Goal: Information Seeking & Learning: Understand process/instructions

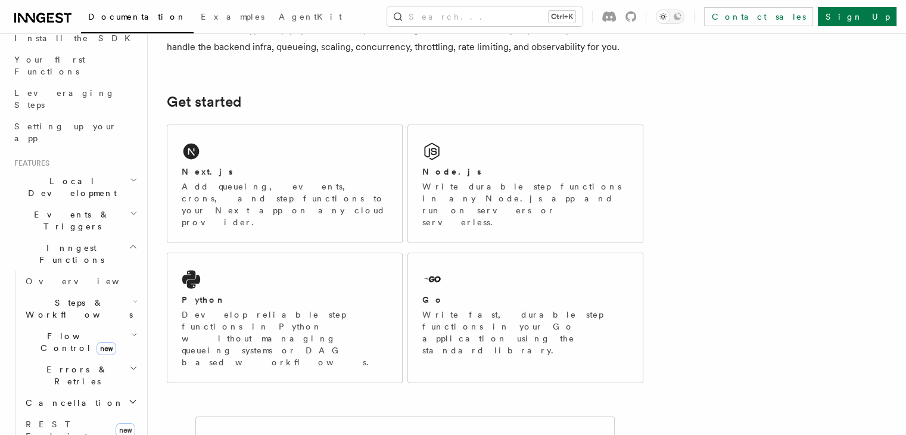
scroll to position [138, 0]
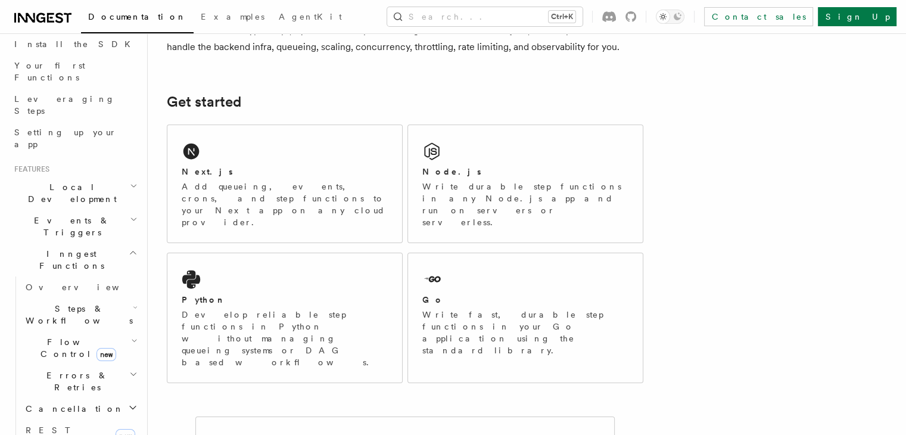
click at [102, 243] on h2 "Inngest Functions" at bounding box center [75, 259] width 130 height 33
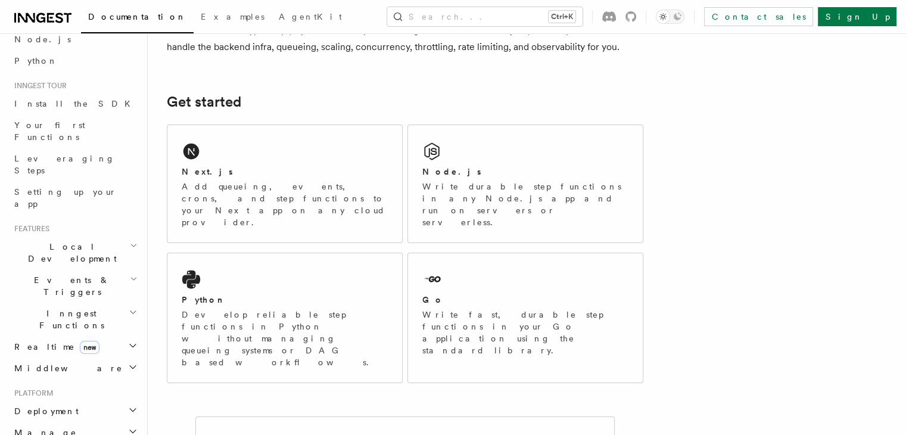
scroll to position [80, 0]
click at [94, 335] on h2 "Realtime new" at bounding box center [75, 345] width 130 height 21
click at [101, 268] on h2 "Events & Triggers" at bounding box center [75, 284] width 130 height 33
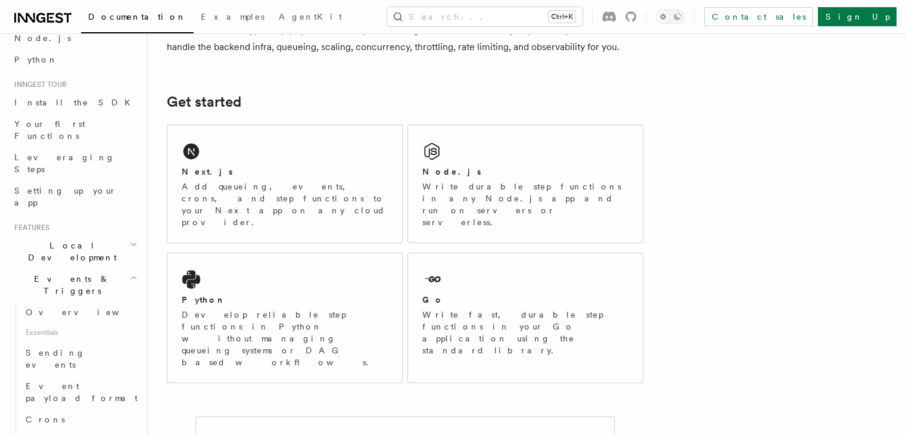
click at [97, 235] on h2 "Local Development" at bounding box center [75, 251] width 130 height 33
click at [101, 235] on h2 "Local Development" at bounding box center [75, 251] width 130 height 33
click at [130, 273] on icon "button" at bounding box center [134, 278] width 8 height 10
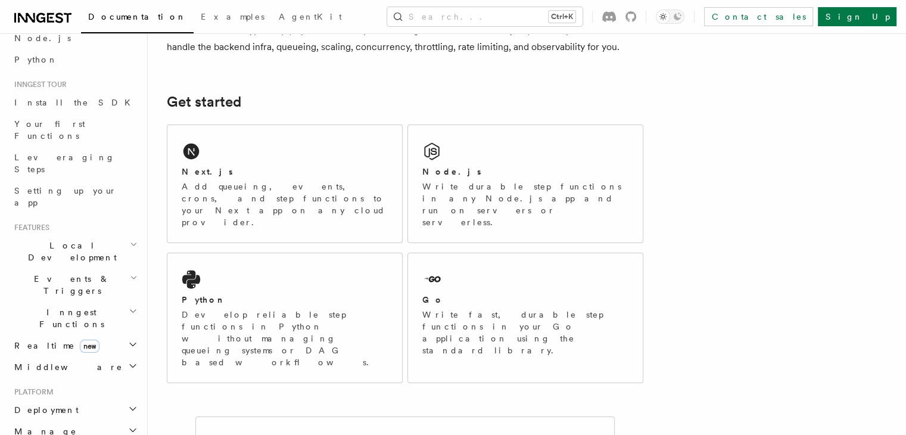
click at [94, 301] on h2 "Inngest Functions" at bounding box center [75, 317] width 130 height 33
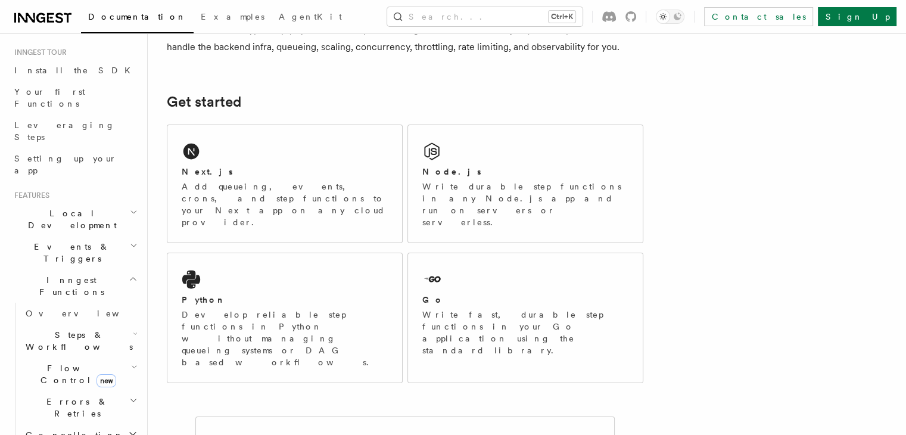
click at [117, 324] on h2 "Steps & Workflows" at bounding box center [80, 340] width 119 height 33
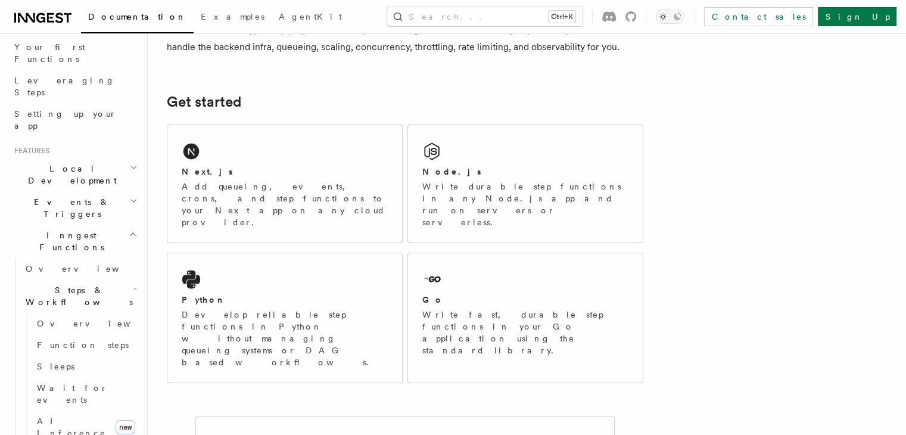
scroll to position [157, 0]
click at [95, 410] on link "AI Inference new" at bounding box center [86, 426] width 108 height 33
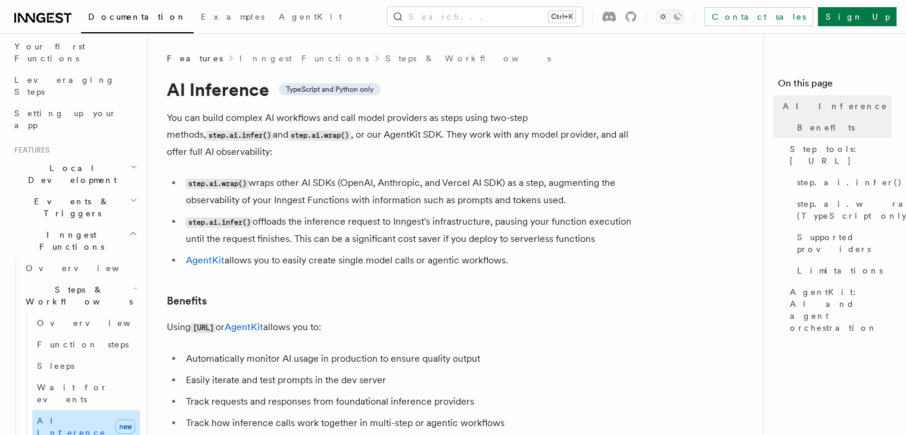
click at [115, 410] on link "AI Inference new" at bounding box center [86, 426] width 108 height 33
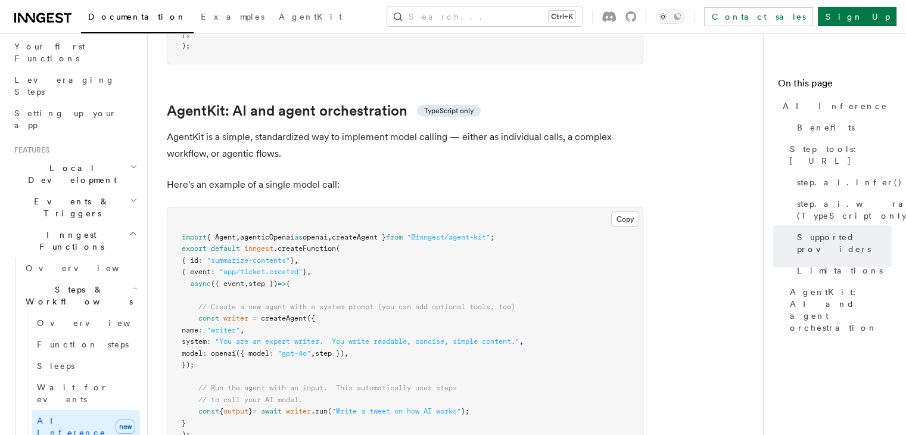
scroll to position [3458, 0]
click at [633, 210] on button "Copy Copied" at bounding box center [625, 217] width 28 height 15
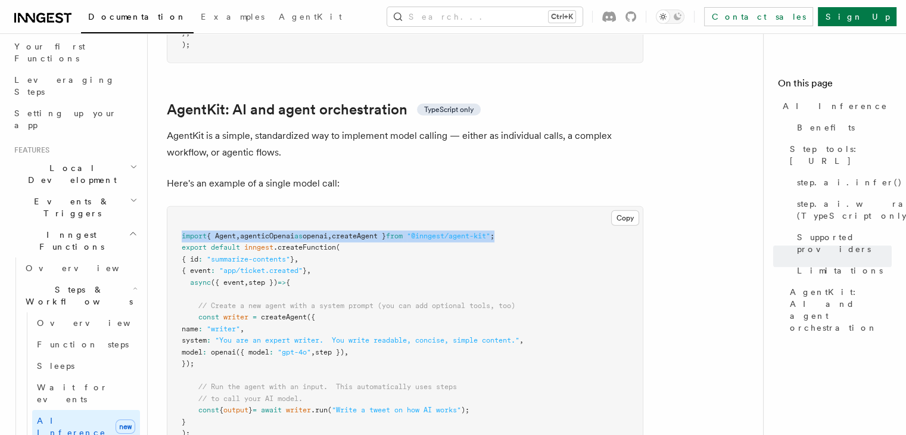
drag, startPoint x: 539, startPoint y: 187, endPoint x: 174, endPoint y: 185, distance: 365.2
click at [174, 207] on pre "import { Agent , agenticOpenai as openai , createAgent } from "@inngest/agent-k…" at bounding box center [404, 335] width 475 height 256
copy span "import { Agent , agenticOpenai as openai , createAgent } from "@inngest/agent-k…"
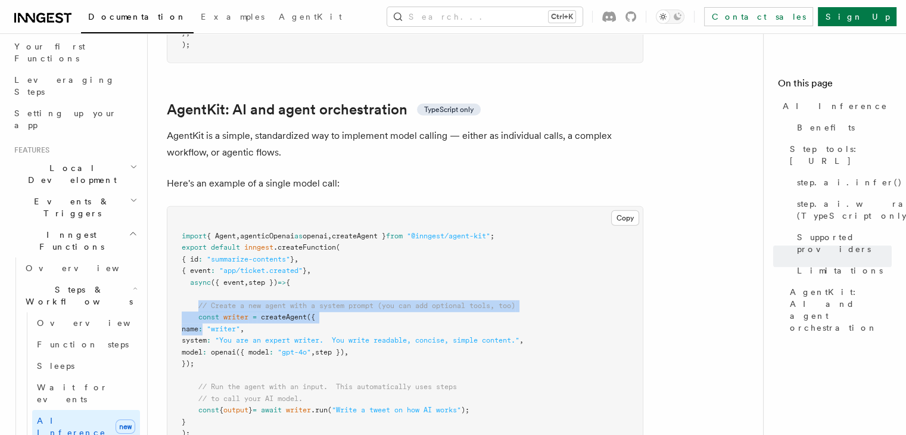
drag, startPoint x: 197, startPoint y: 258, endPoint x: 230, endPoint y: 274, distance: 36.5
click at [230, 274] on pre "import { Agent , agenticOpenai as openai , createAgent } from "@inngest/agent-k…" at bounding box center [404, 335] width 475 height 256
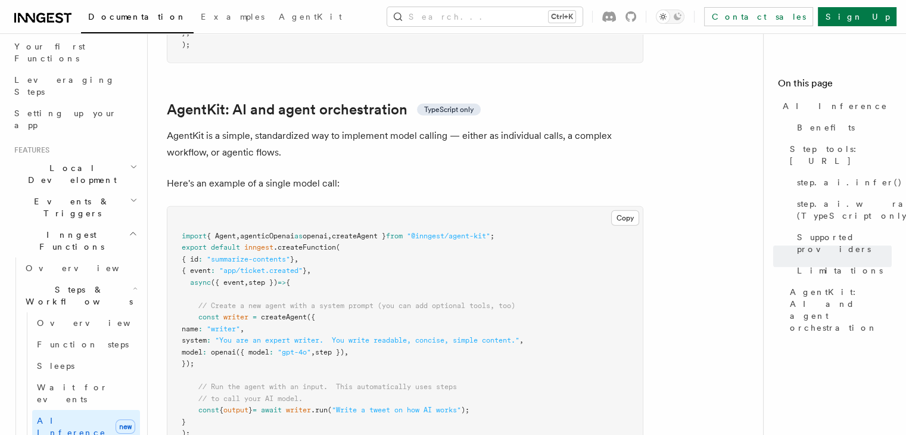
click at [207, 325] on span at bounding box center [205, 329] width 4 height 8
drag, startPoint x: 198, startPoint y: 251, endPoint x: 232, endPoint y: 309, distance: 66.5
click at [232, 309] on pre "import { Agent , agenticOpenai as openai , createAgent } from "@inngest/agent-k…" at bounding box center [404, 335] width 475 height 256
copy code "// Create a new agent with a system prompt (you can add optional tools, too) co…"
drag, startPoint x: 439, startPoint y: 185, endPoint x: 523, endPoint y: 185, distance: 84.0
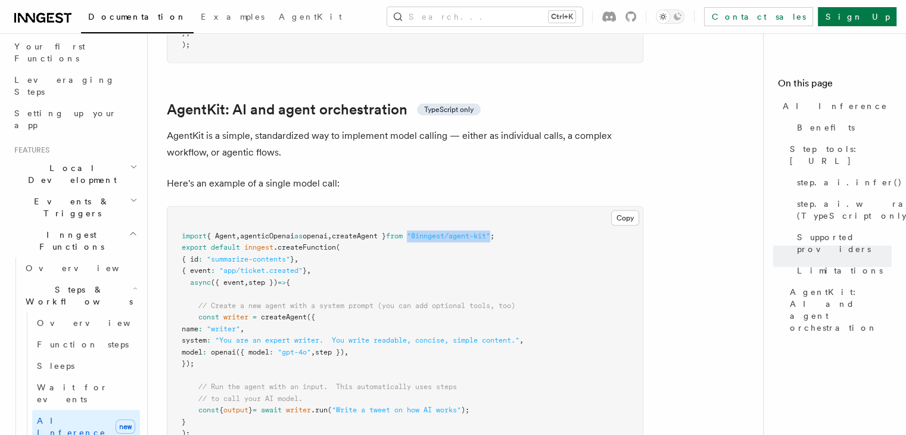
click at [490, 232] on span ""@inngest/agent-kit"" at bounding box center [448, 236] width 83 height 8
copy span ""@inngest/agent-kit""
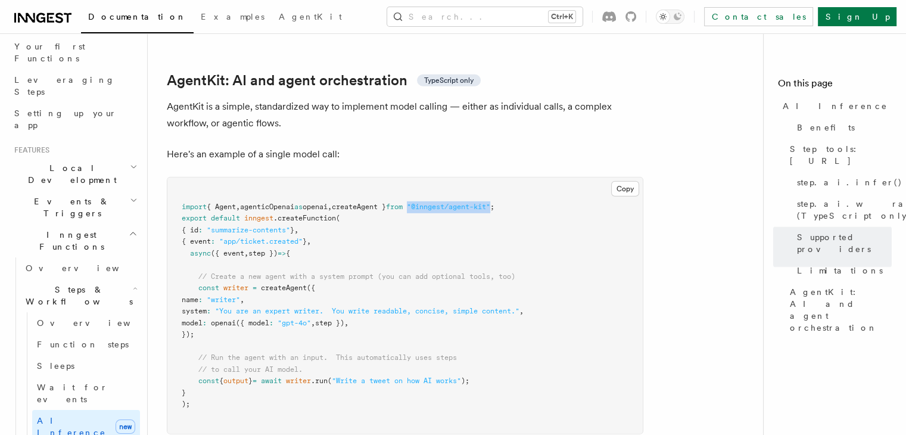
scroll to position [3488, 0]
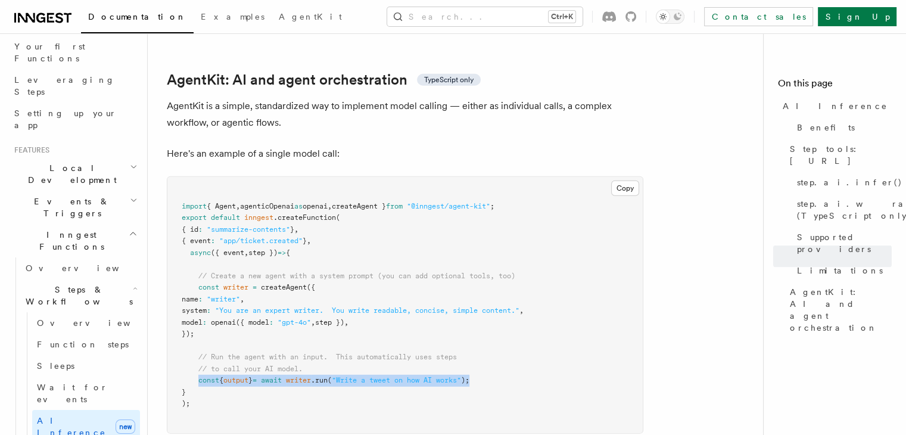
drag, startPoint x: 198, startPoint y: 331, endPoint x: 499, endPoint y: 331, distance: 300.9
click at [499, 331] on pre "import { Agent , agenticOpenai as openai , createAgent } from "@inngest/agent-k…" at bounding box center [404, 305] width 475 height 256
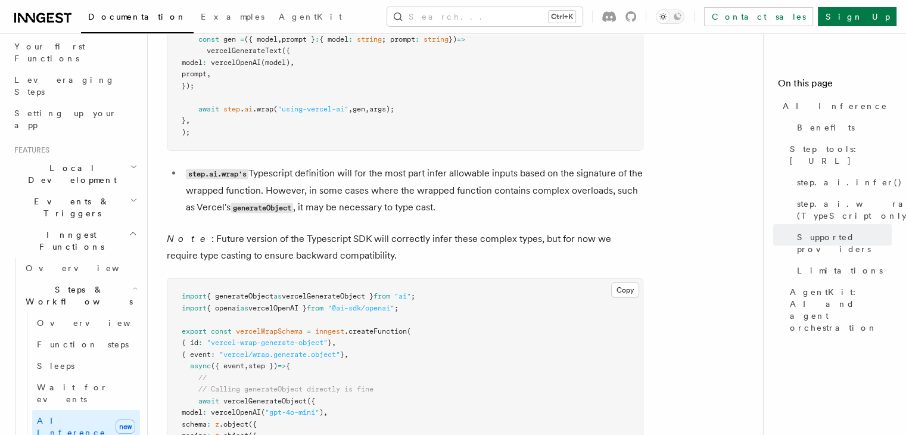
scroll to position [2694, 0]
